Goal: Use online tool/utility: Utilize a website feature to perform a specific function

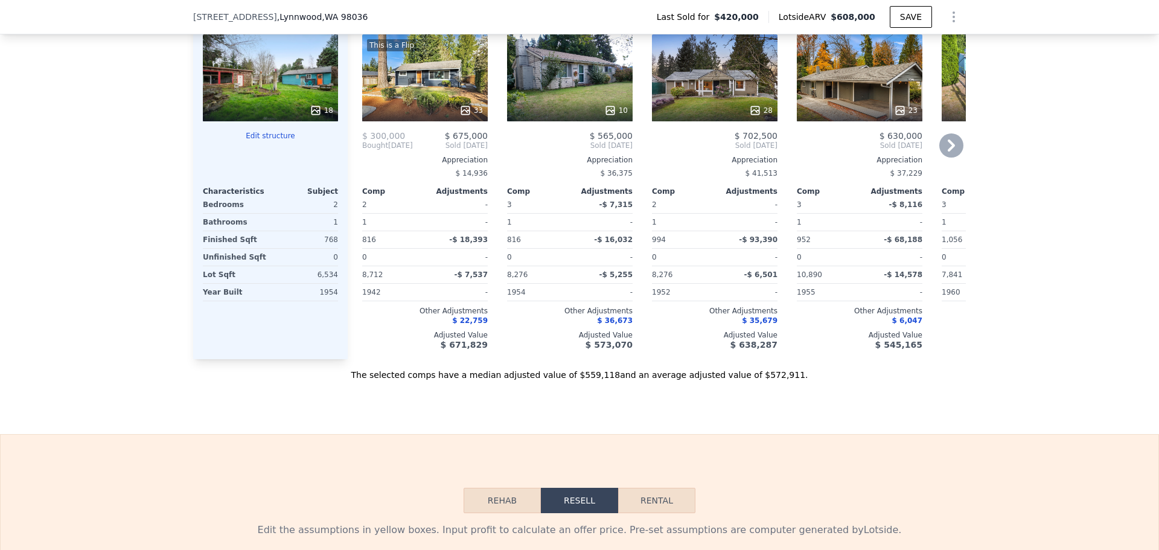
scroll to position [1747, 0]
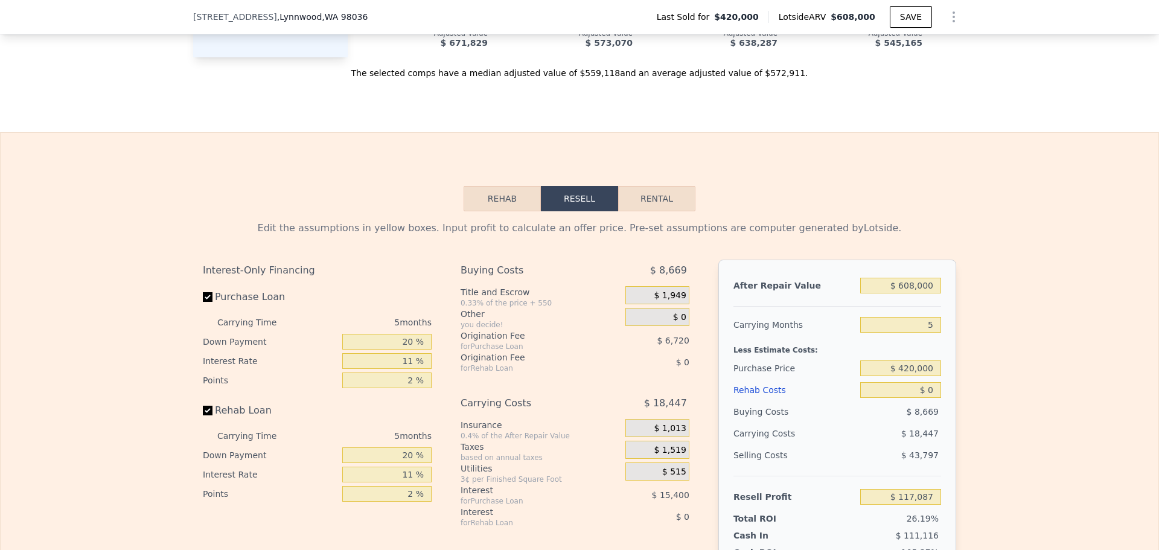
click at [654, 202] on button "Rental" at bounding box center [656, 198] width 77 height 25
select select "30"
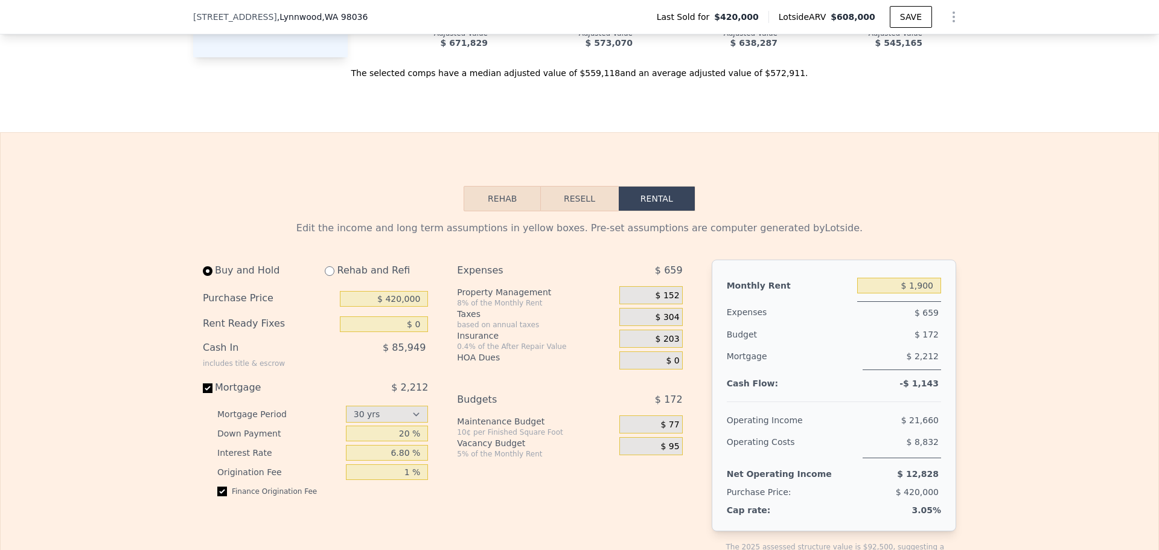
click at [590, 200] on button "Resell" at bounding box center [579, 198] width 77 height 25
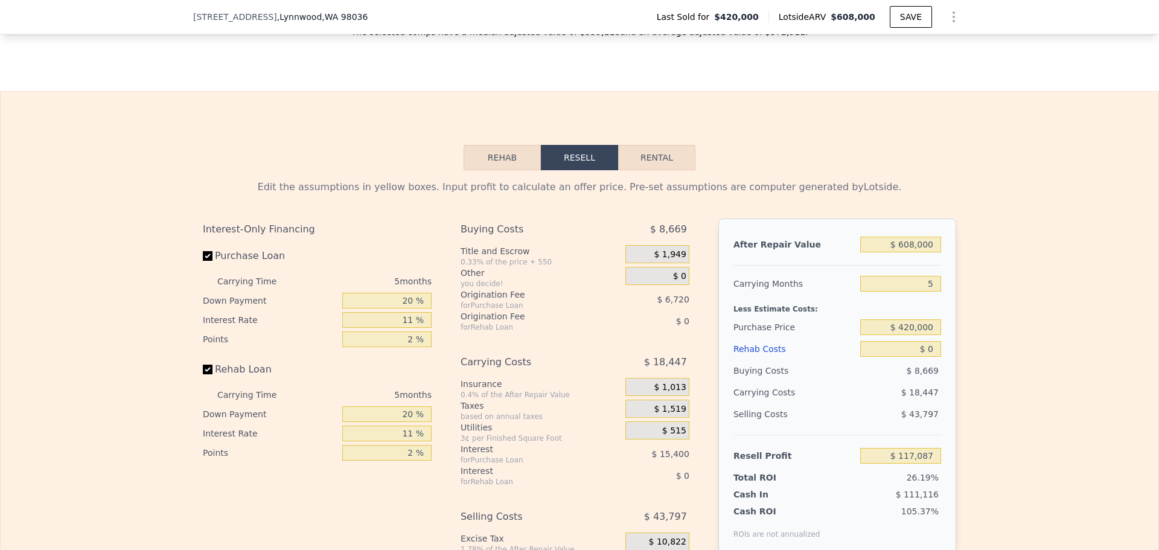
scroll to position [1807, 0]
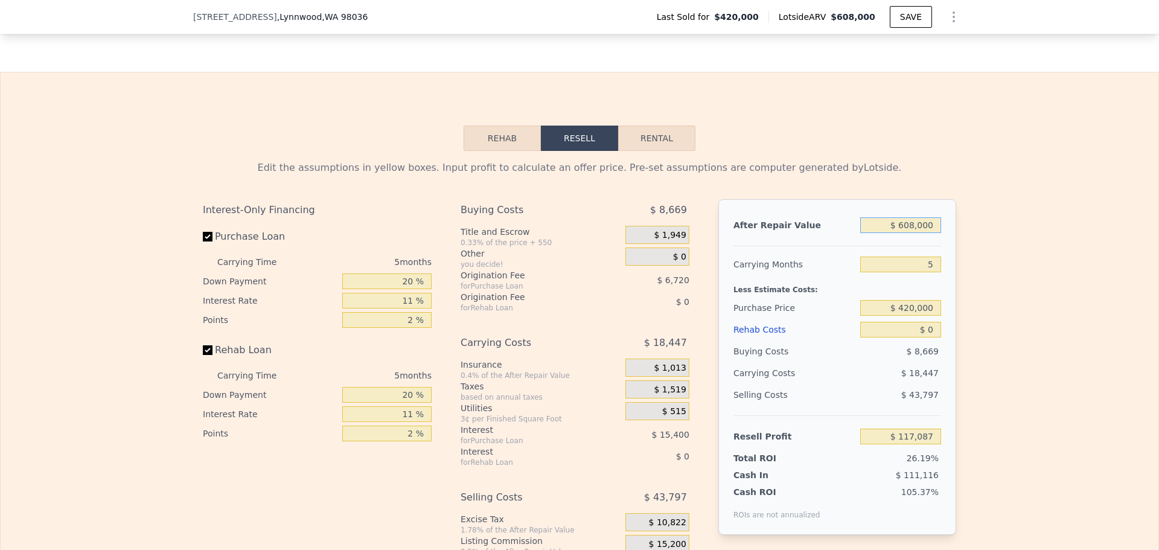
click at [905, 233] on input "$ 608,000" at bounding box center [900, 225] width 81 height 16
type input "$ 615"
type input "-$ 446,082"
type input "$ 6,150"
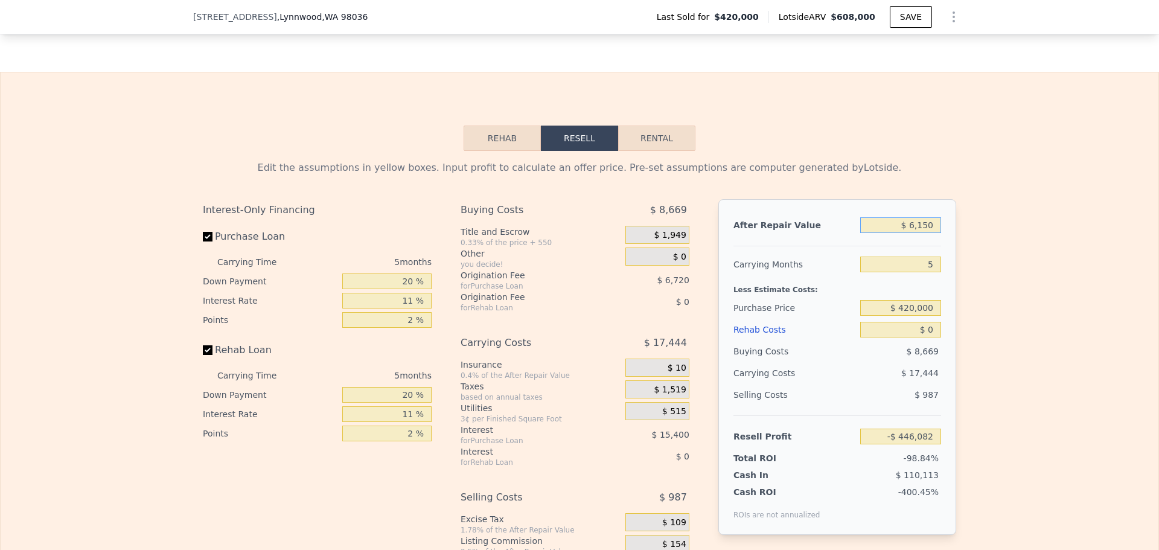
type input "-$ 440,950"
type input "$ 61,500"
type input "-$ 389,632"
type input "$ 615,000"
type input "$ 123,577"
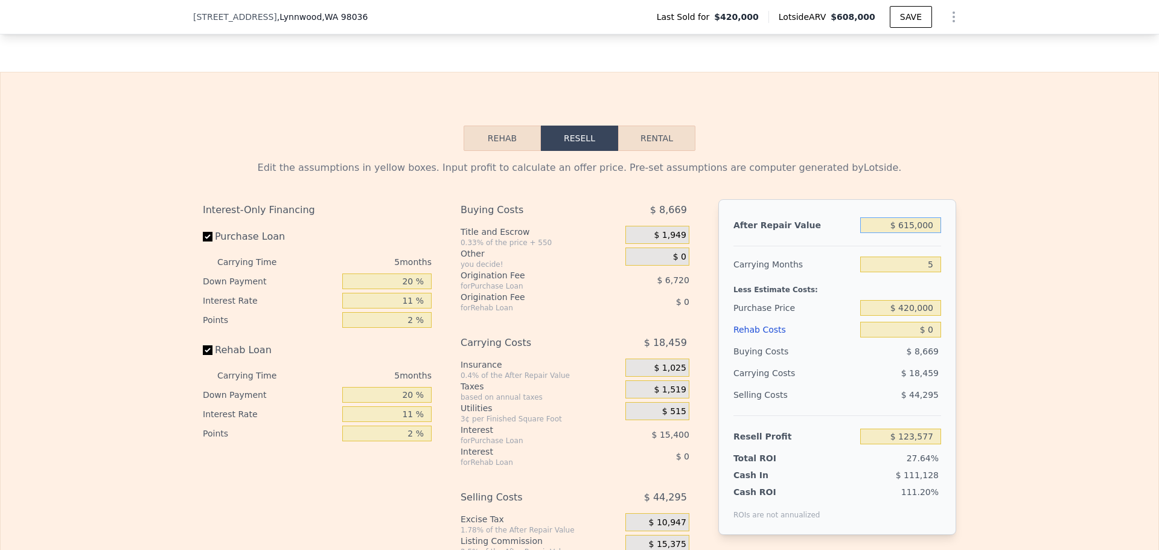
type input "$ 615,000"
click at [955, 273] on div "Edit the assumptions in yellow boxes. Input profit to calculate an offer price.…" at bounding box center [579, 375] width 773 height 449
click at [900, 310] on input "$ 420,000" at bounding box center [900, 308] width 81 height 16
click at [919, 337] on input "$ 0" at bounding box center [900, 330] width 81 height 16
drag, startPoint x: 923, startPoint y: 339, endPoint x: 934, endPoint y: 336, distance: 11.5
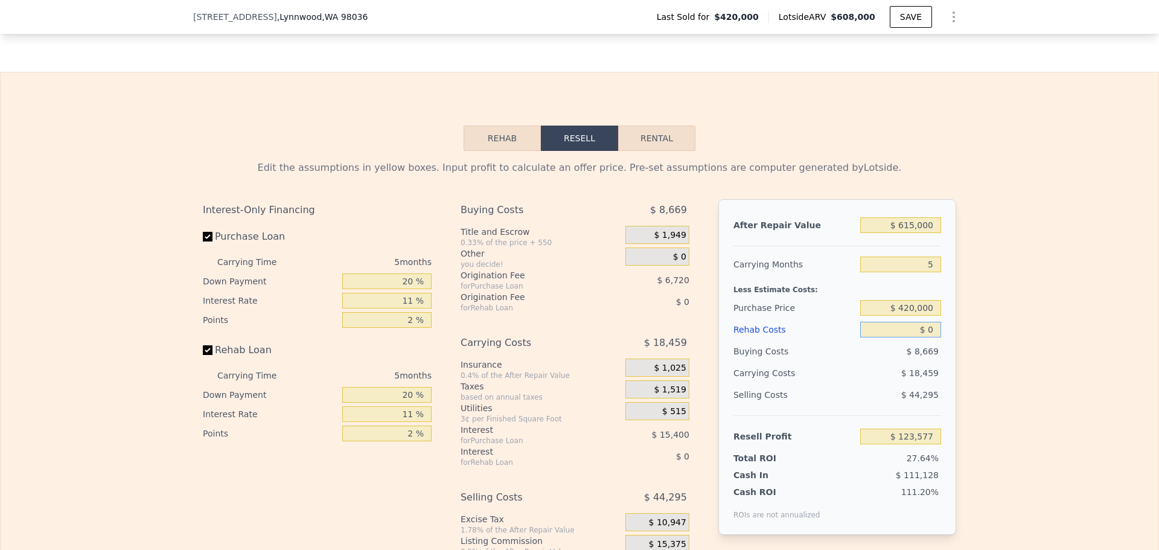
click at [934, 336] on input "$ 0" at bounding box center [900, 330] width 81 height 16
click at [919, 333] on input "$ 000" at bounding box center [900, 330] width 81 height 16
type input "$ 1"
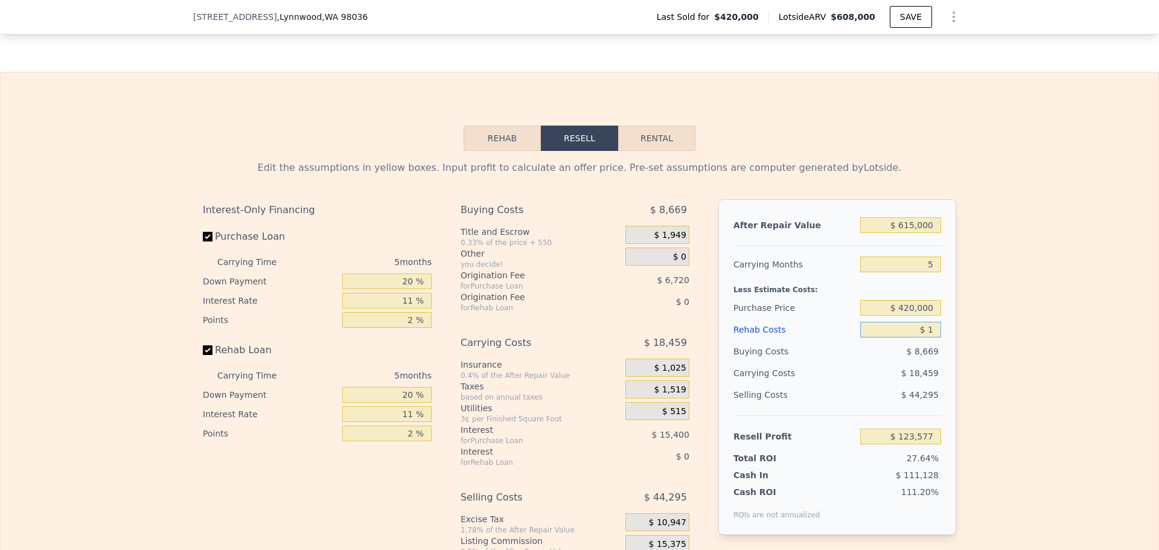
type input "$ 123,576"
type input "$ 10"
type input "$ 123,567"
type input "$ 100"
type input "$ 123,470"
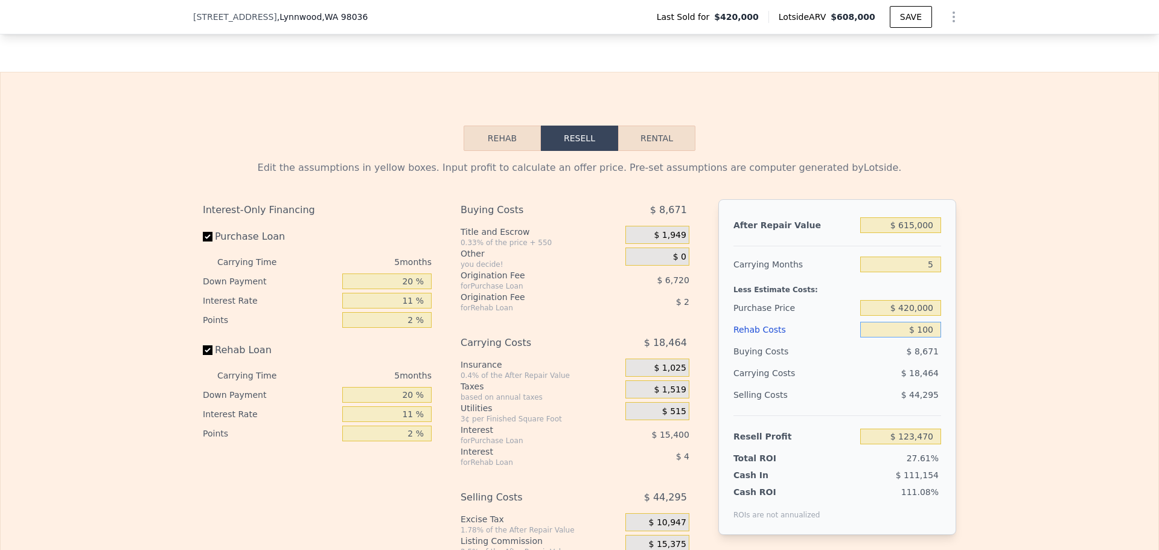
click at [923, 337] on input "$ 100" at bounding box center [900, 330] width 81 height 16
type input "$ 7"
type input "$ 123,570"
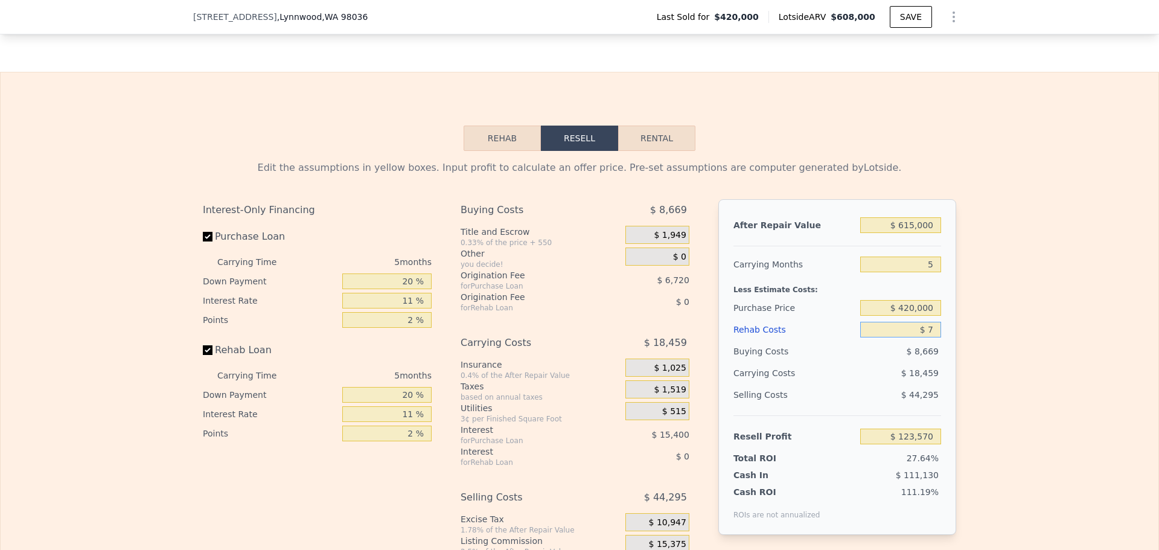
type input "$ 75"
type input "$ 123,496"
type input "$ 750"
type input "$ 122,785"
type input "$ 7,500"
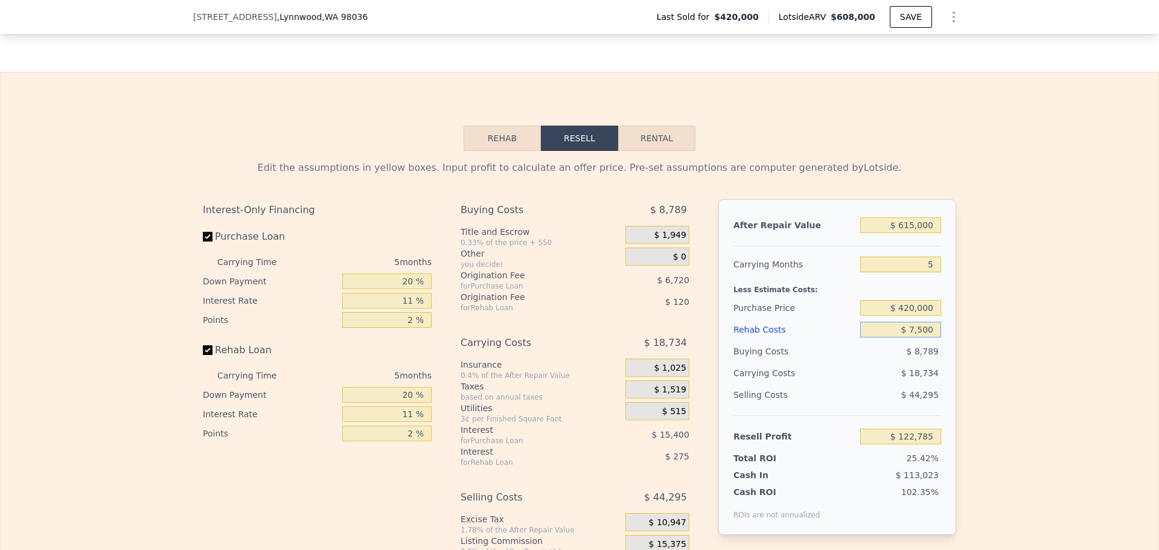
type input "$ 115,682"
type input "$ 75,000"
type input "$ 44,627"
type input "$ 75,000"
click at [924, 311] on input "$ 420,000" at bounding box center [900, 308] width 81 height 16
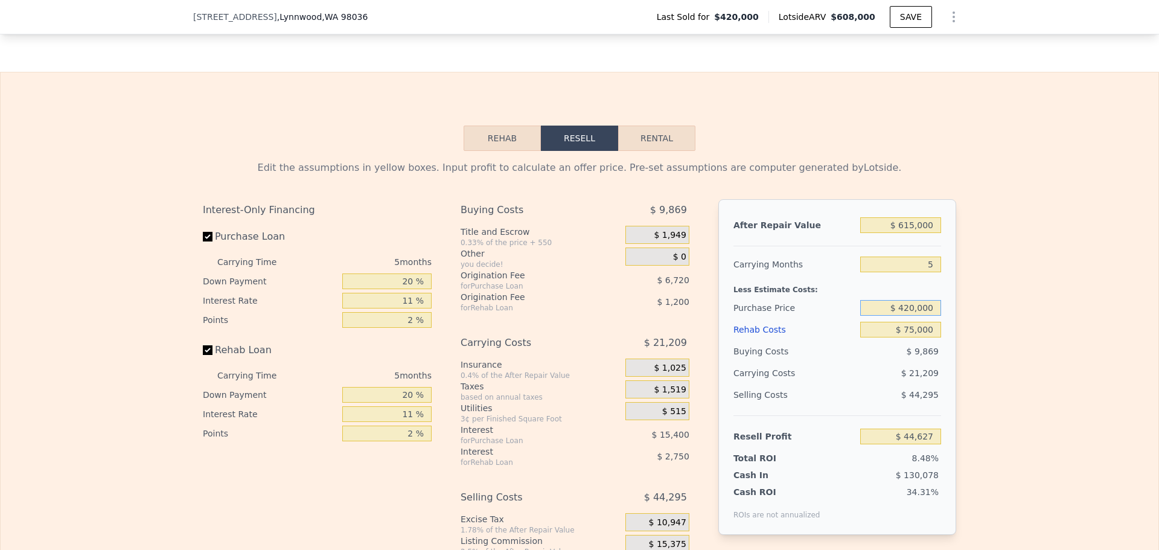
click at [924, 311] on input "$ 420,000" at bounding box center [900, 308] width 81 height 16
type input "$ 385,000"
click at [967, 308] on div "Edit the assumptions in yellow boxes. Input profit to calculate an offer price.…" at bounding box center [580, 375] width 1158 height 449
type input "$ 81,589"
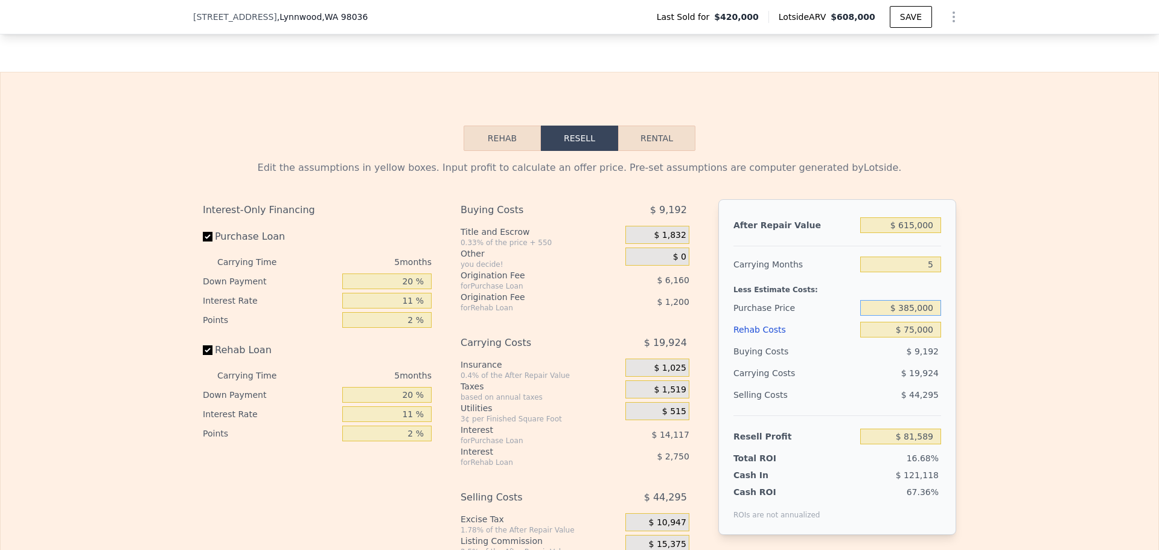
click at [907, 315] on input "$ 385,000" at bounding box center [900, 308] width 81 height 16
click at [976, 323] on div "Edit the assumptions in yellow boxes. Input profit to calculate an offer price.…" at bounding box center [580, 375] width 1158 height 449
click at [919, 313] on input "$ 385,000" at bounding box center [900, 308] width 81 height 16
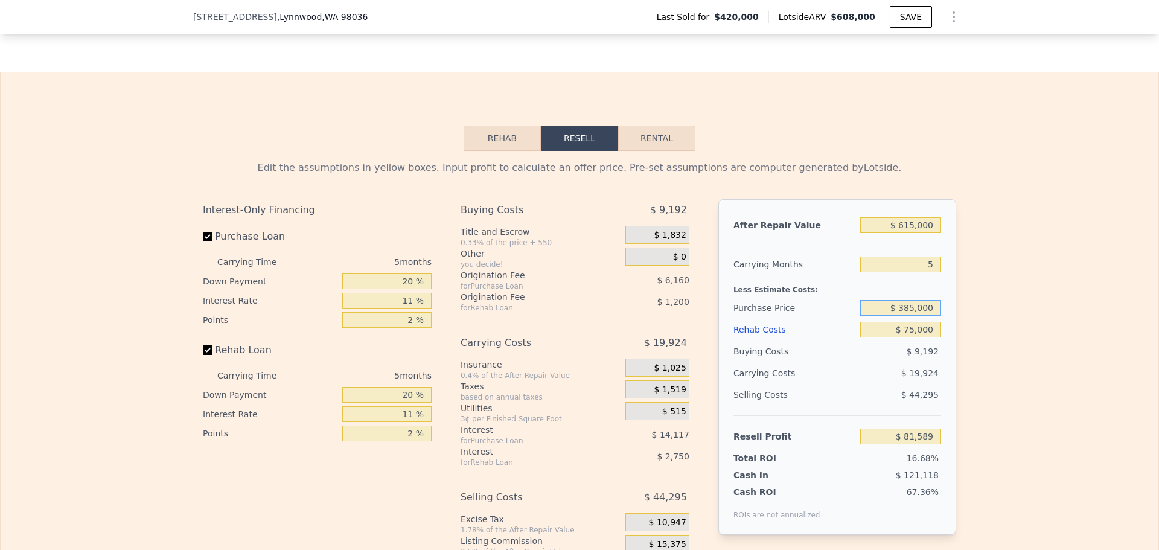
type input "$ 608,000"
type input "$ 0"
type input "$ 117,087"
